Goal: Answer question/provide support

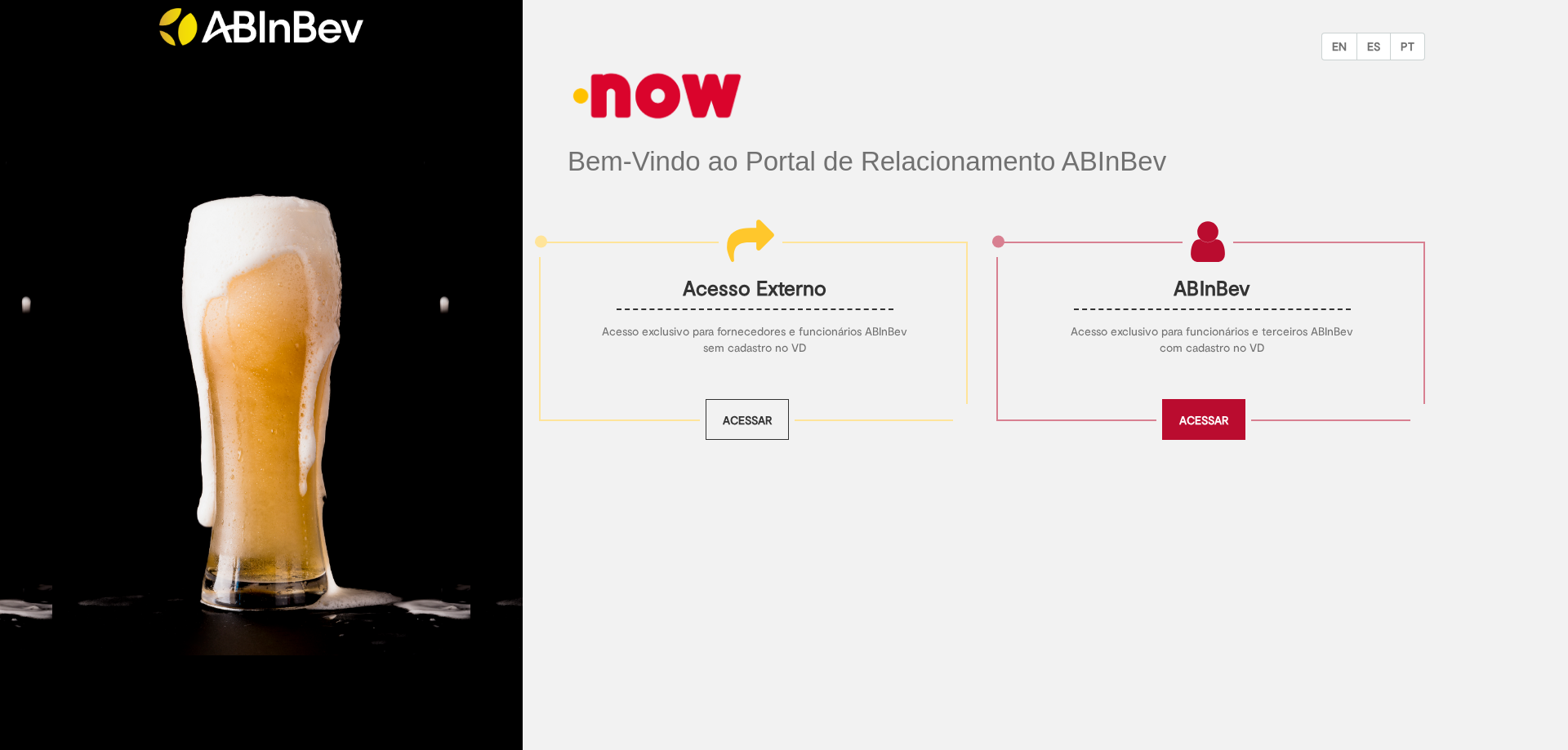
click at [1203, 421] on link "Acessar" at bounding box center [1204, 419] width 84 height 41
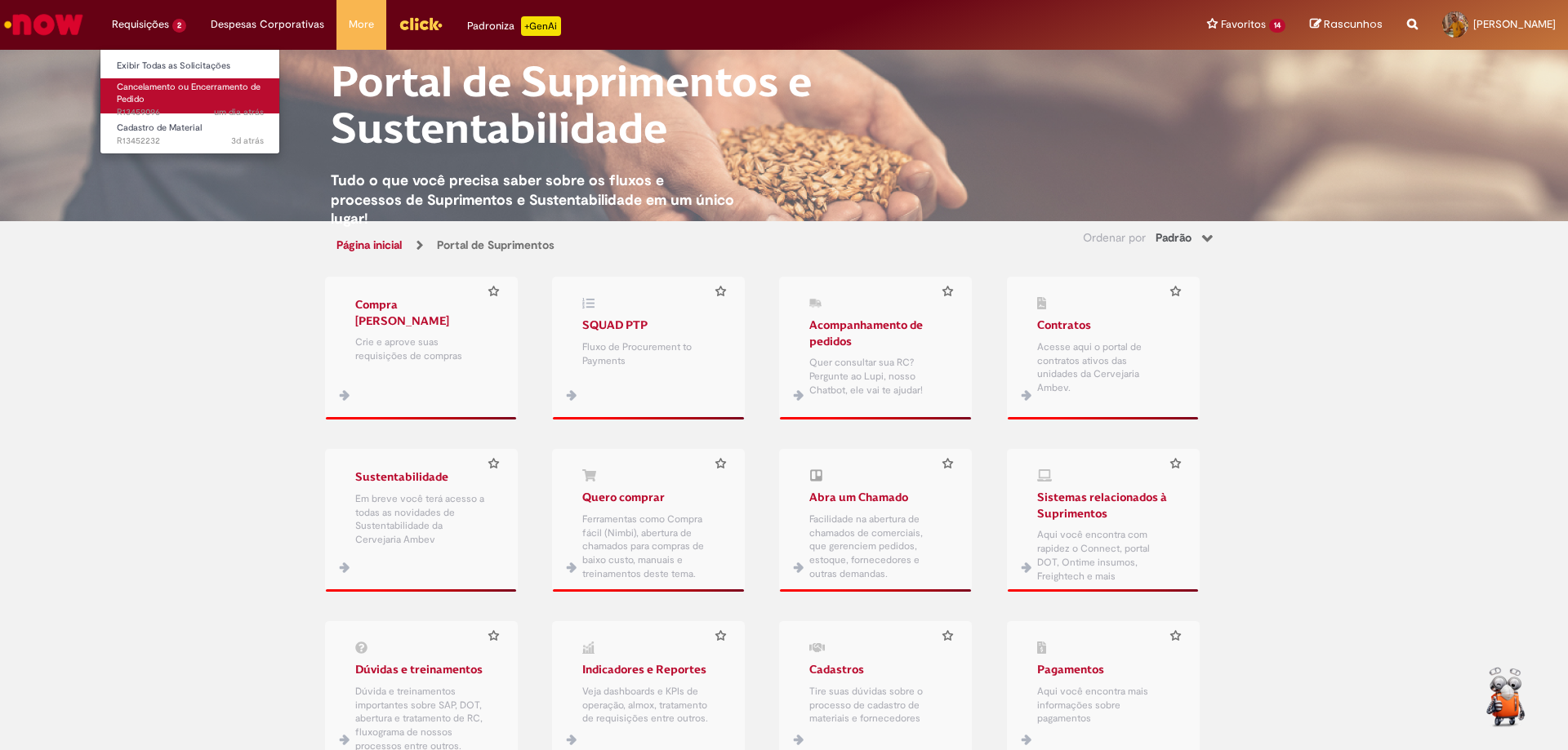
click at [212, 97] on link "Cancelamento ou Encerramento de Pedido um dia atrás um dia atrás R13459096" at bounding box center [190, 95] width 180 height 35
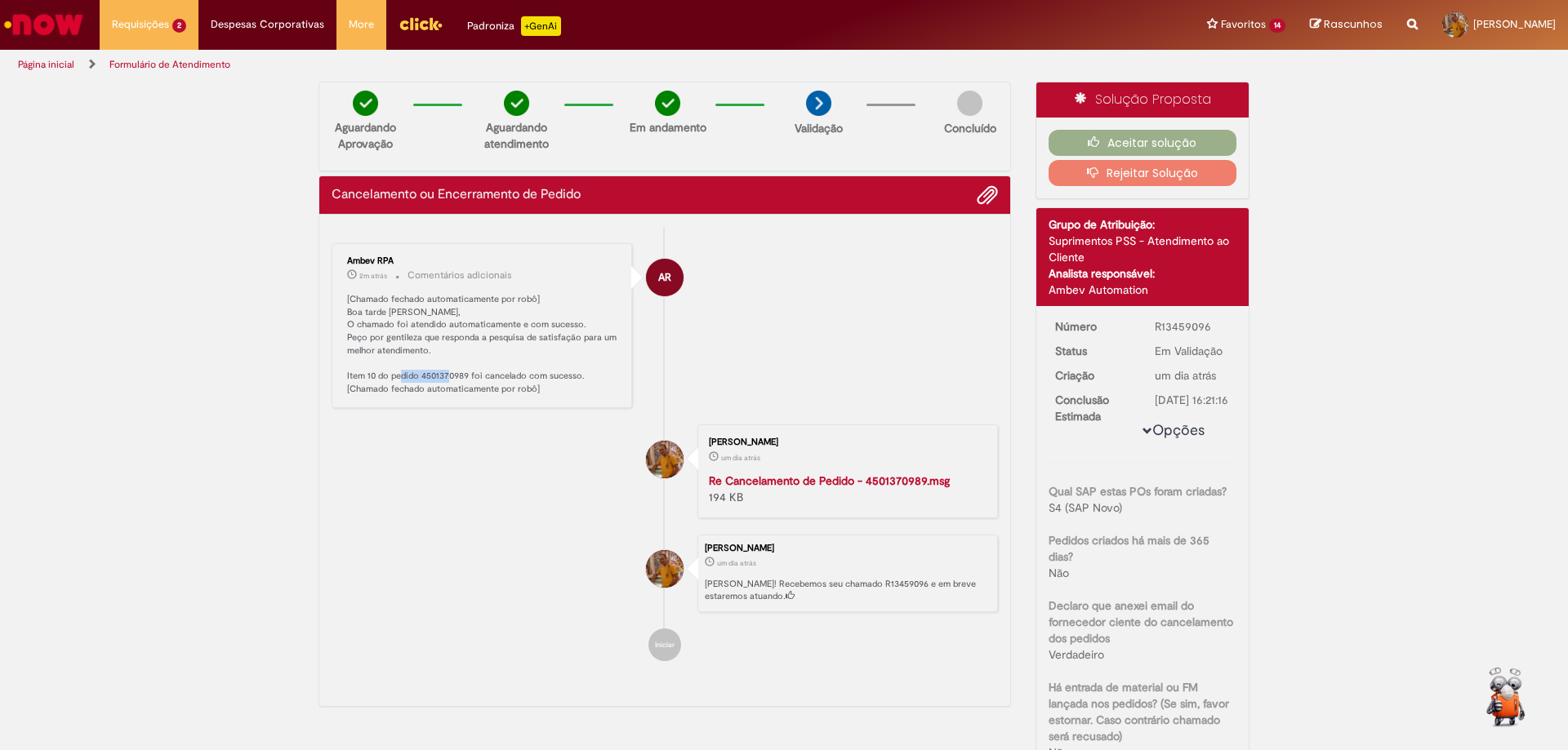
drag, startPoint x: 414, startPoint y: 376, endPoint x: 461, endPoint y: 374, distance: 47.0
click at [461, 374] on p "[Chamado fechado automaticamente por robô] Boa tarde [PERSON_NAME], O chamado f…" at bounding box center [483, 344] width 272 height 103
copy p "4501370989"
click at [1138, 141] on button "Aceitar solução" at bounding box center [1143, 142] width 188 height 26
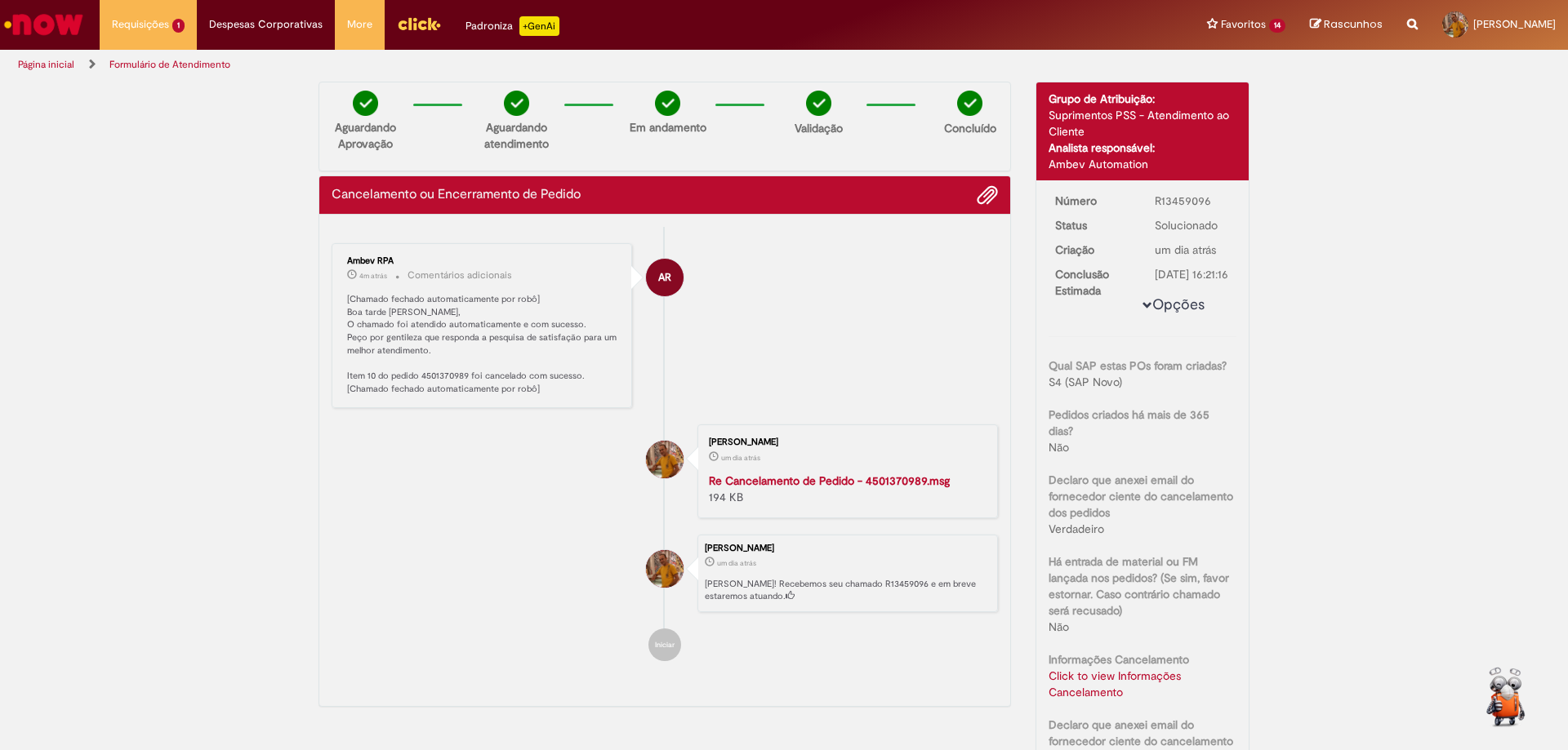
click at [409, 511] on li "[PERSON_NAME] um dia atrás um dia atrás Re Cancelamento de Pedido - 4501370989.…" at bounding box center [665, 470] width 667 height 93
click at [807, 315] on li "AR Ambev RPA 4m atrás 4 minutos atrás Comentários adicionais [Chamado fechado a…" at bounding box center [665, 326] width 667 height 165
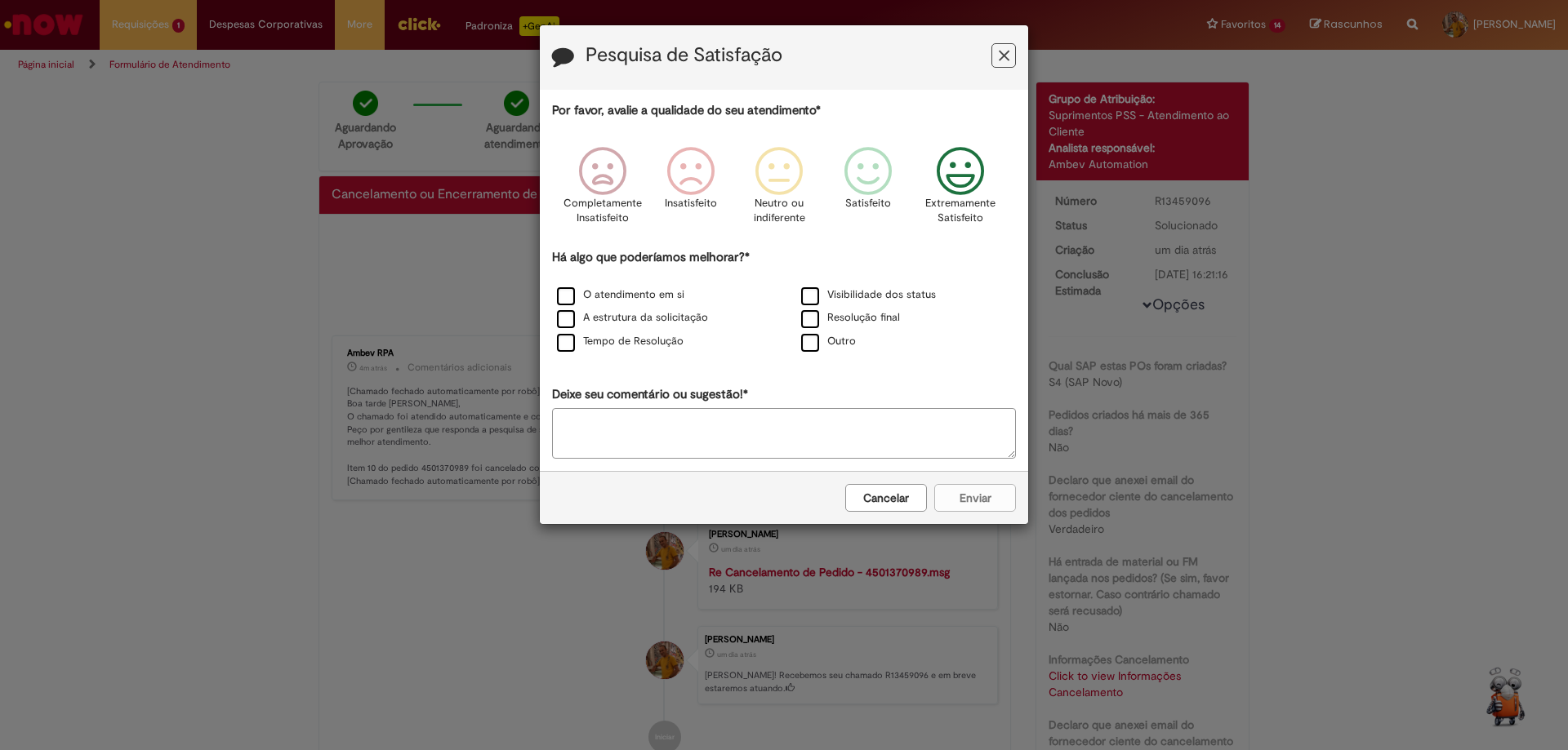
click at [969, 177] on icon "Feedback" at bounding box center [961, 170] width 61 height 49
click at [684, 293] on div "O atendimento em si" at bounding box center [662, 296] width 241 height 20
click at [645, 295] on label "O atendimento em si" at bounding box center [620, 295] width 127 height 15
click at [649, 343] on label "Tempo de Resolução" at bounding box center [620, 342] width 126 height 15
click at [827, 294] on label "Visibilidade dos status" at bounding box center [869, 295] width 135 height 15
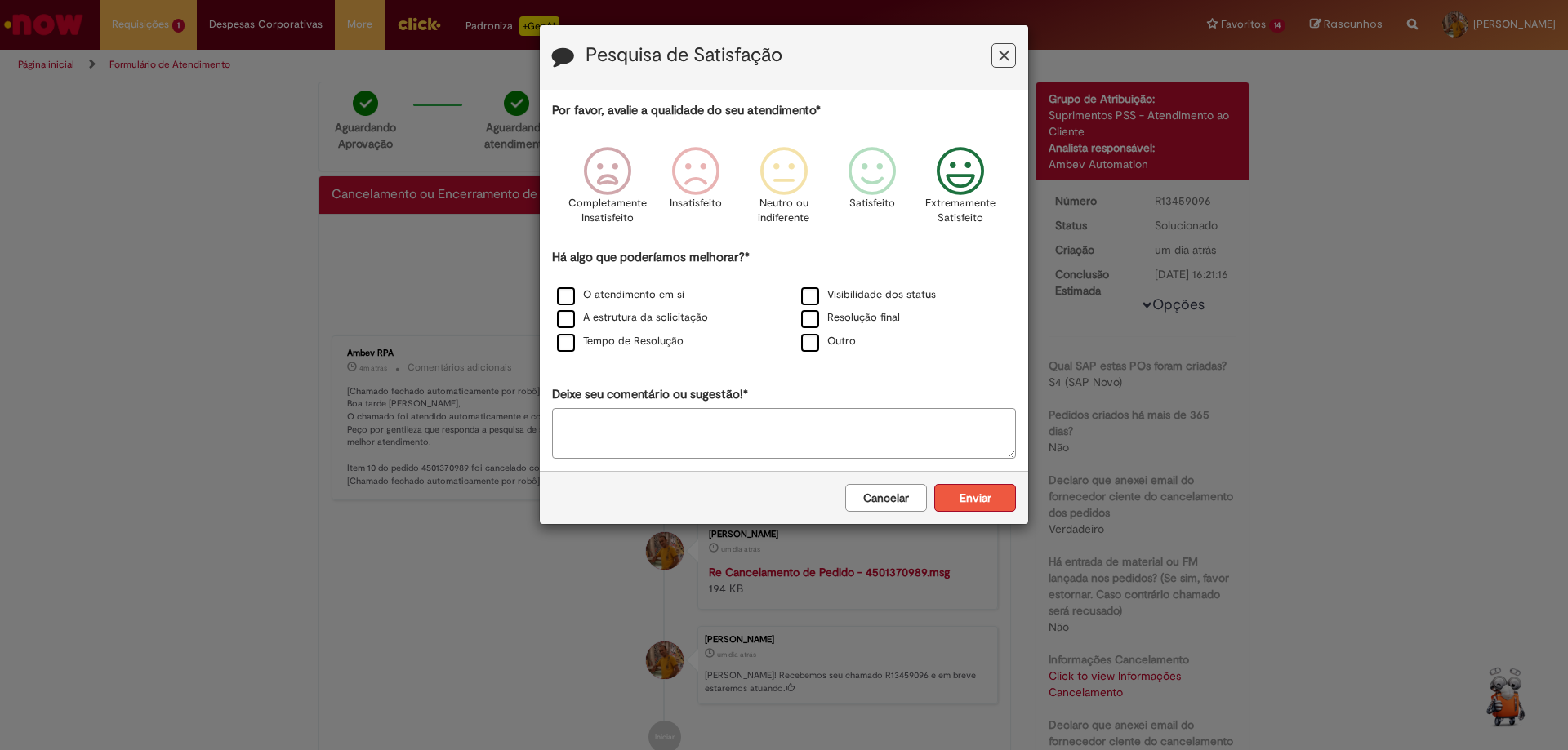
click at [978, 503] on button "Enviar" at bounding box center [975, 498] width 82 height 28
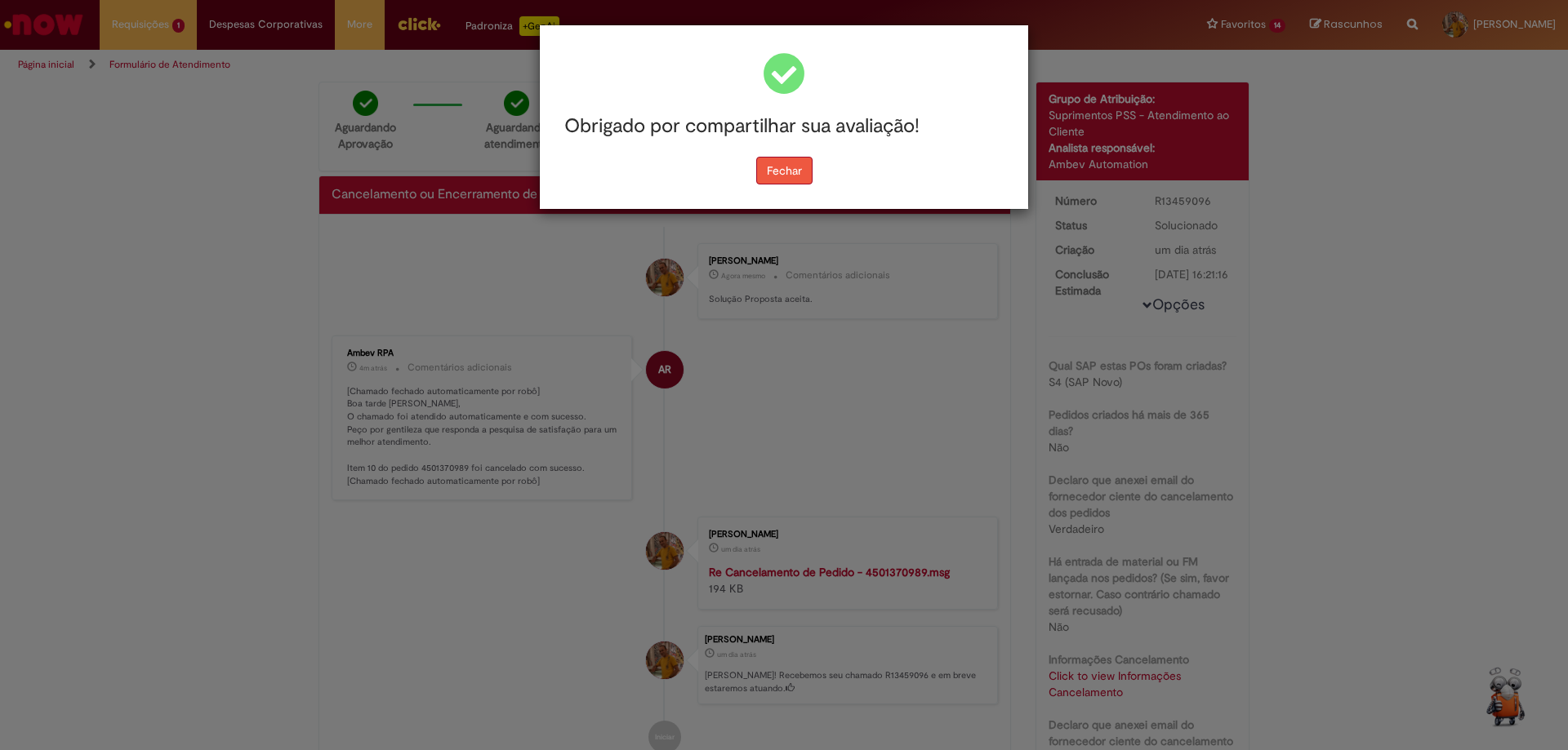
drag, startPoint x: 793, startPoint y: 165, endPoint x: 745, endPoint y: 151, distance: 50.0
click at [794, 165] on button "Fechar" at bounding box center [784, 170] width 56 height 28
